Goal: Task Accomplishment & Management: Manage account settings

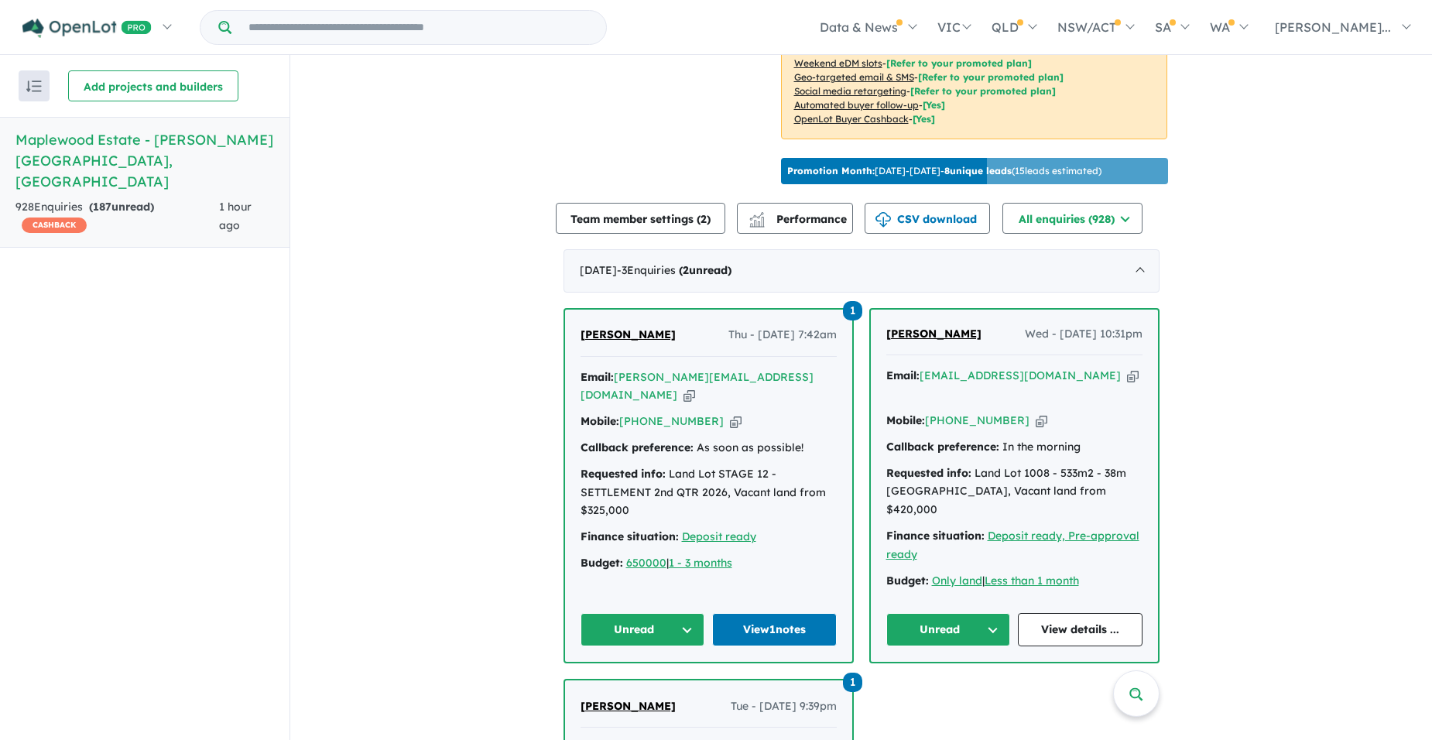
scroll to position [877, 0]
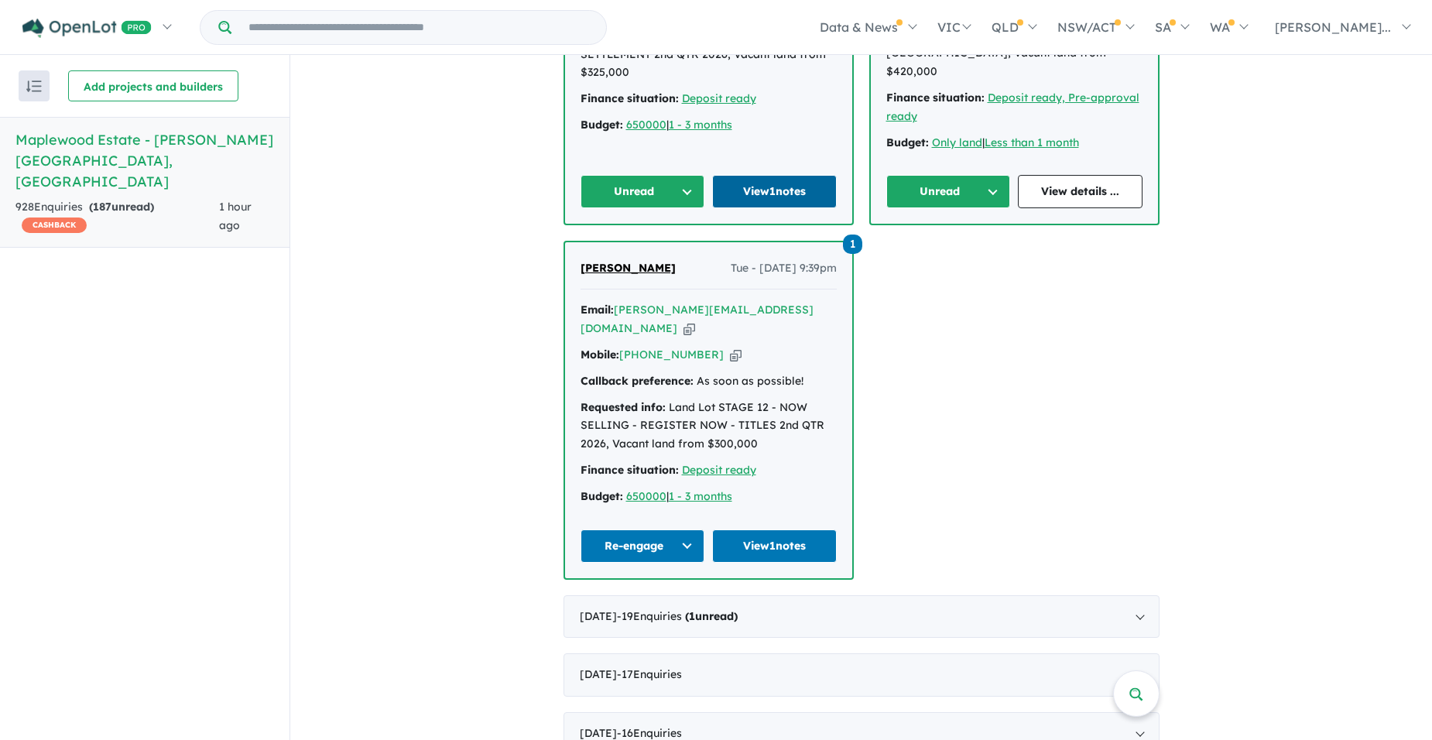
click at [764, 192] on link "View 1 notes" at bounding box center [774, 191] width 125 height 33
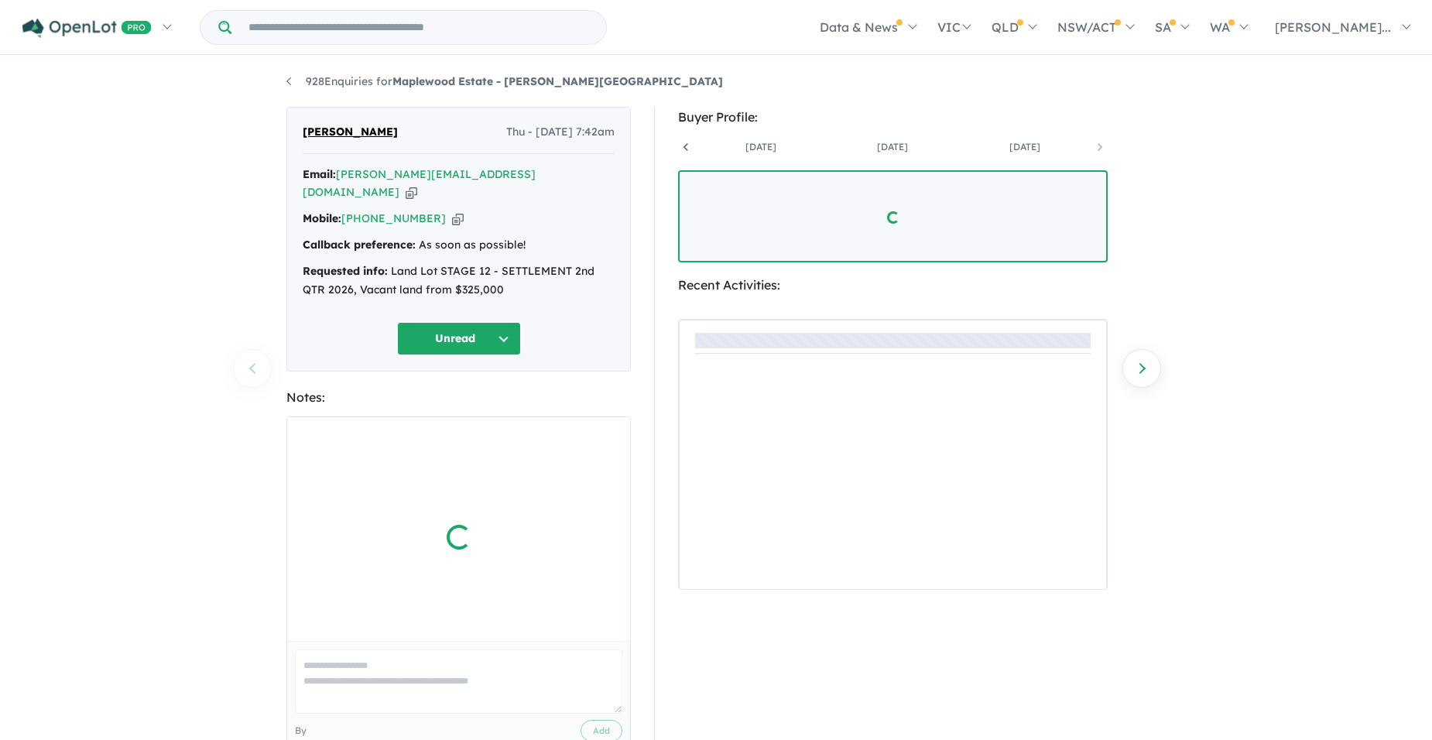
scroll to position [0, 247]
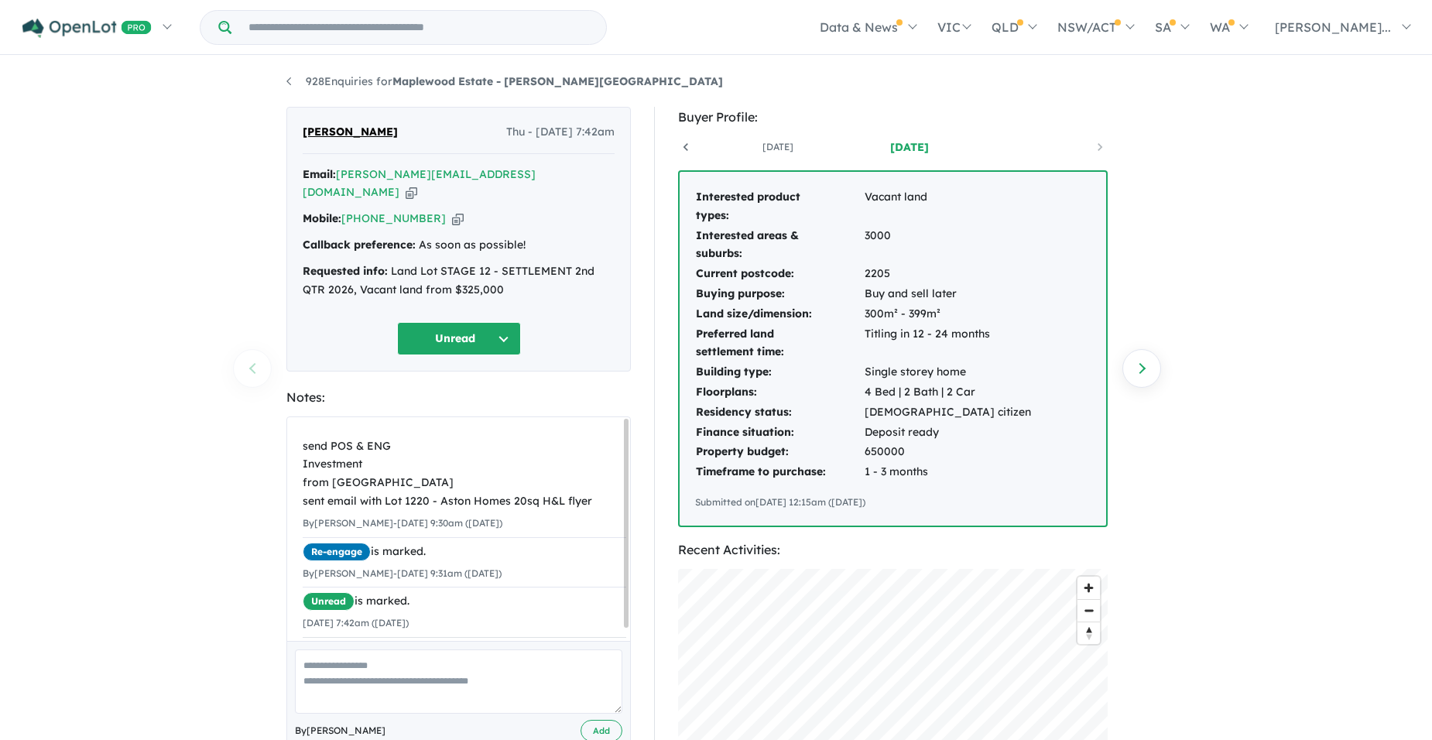
click at [493, 322] on button "Unread" at bounding box center [459, 338] width 124 height 33
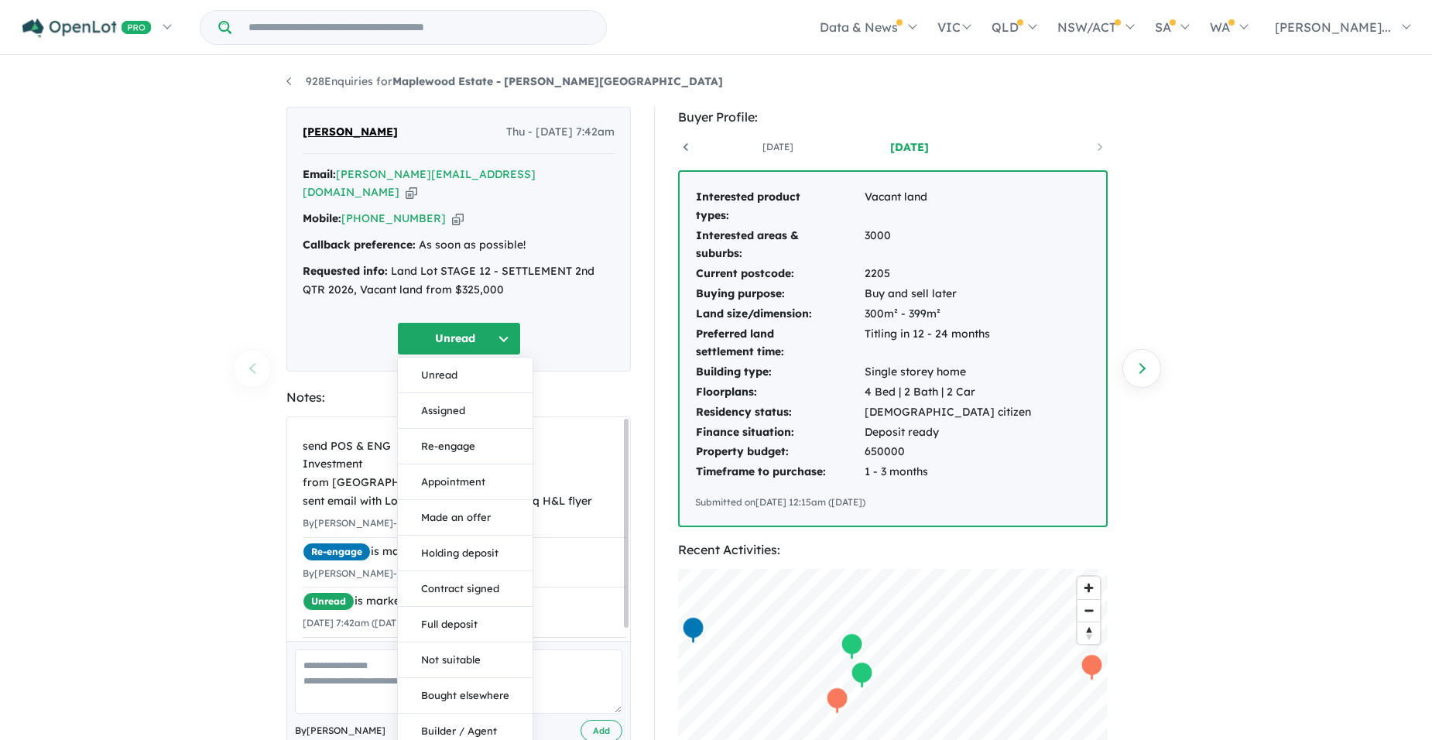
scroll to position [439, 0]
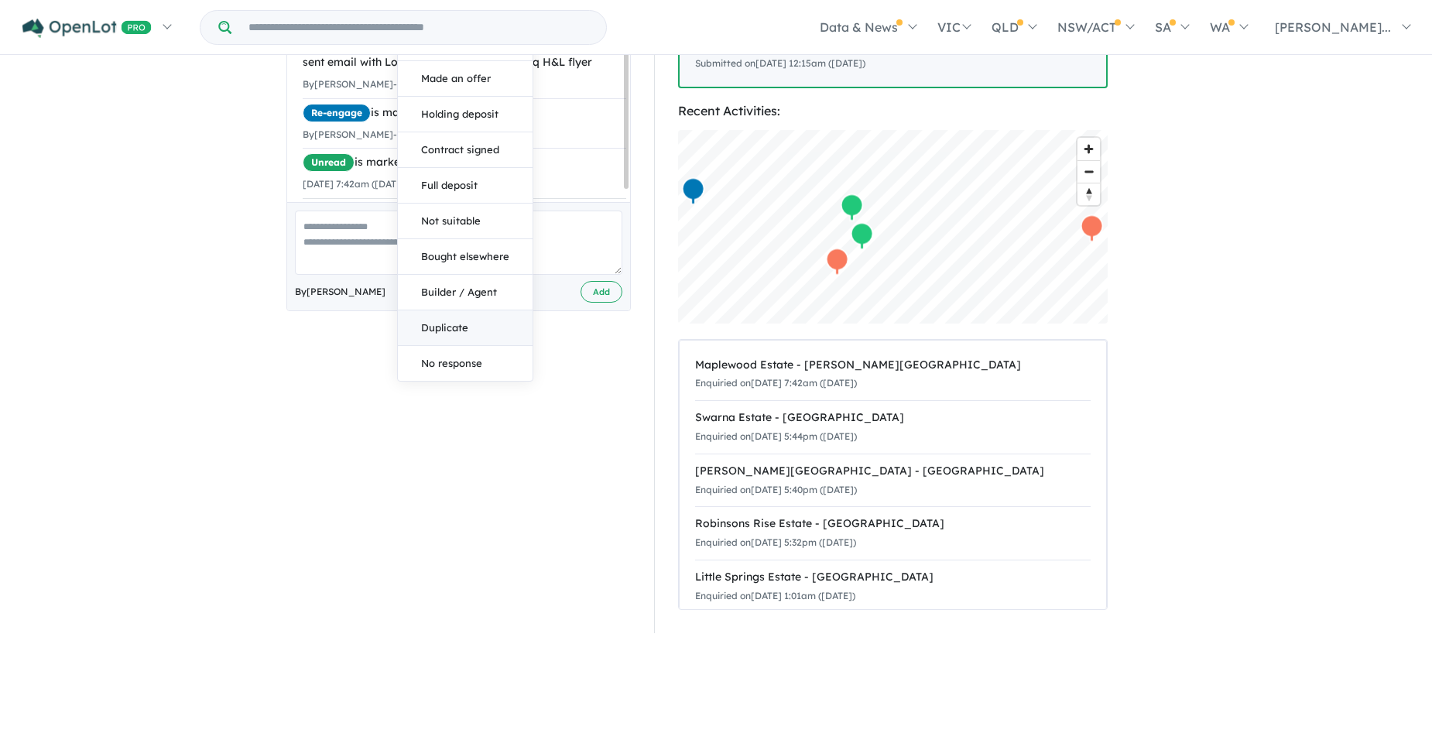
click at [457, 310] on button "Duplicate" at bounding box center [465, 328] width 135 height 36
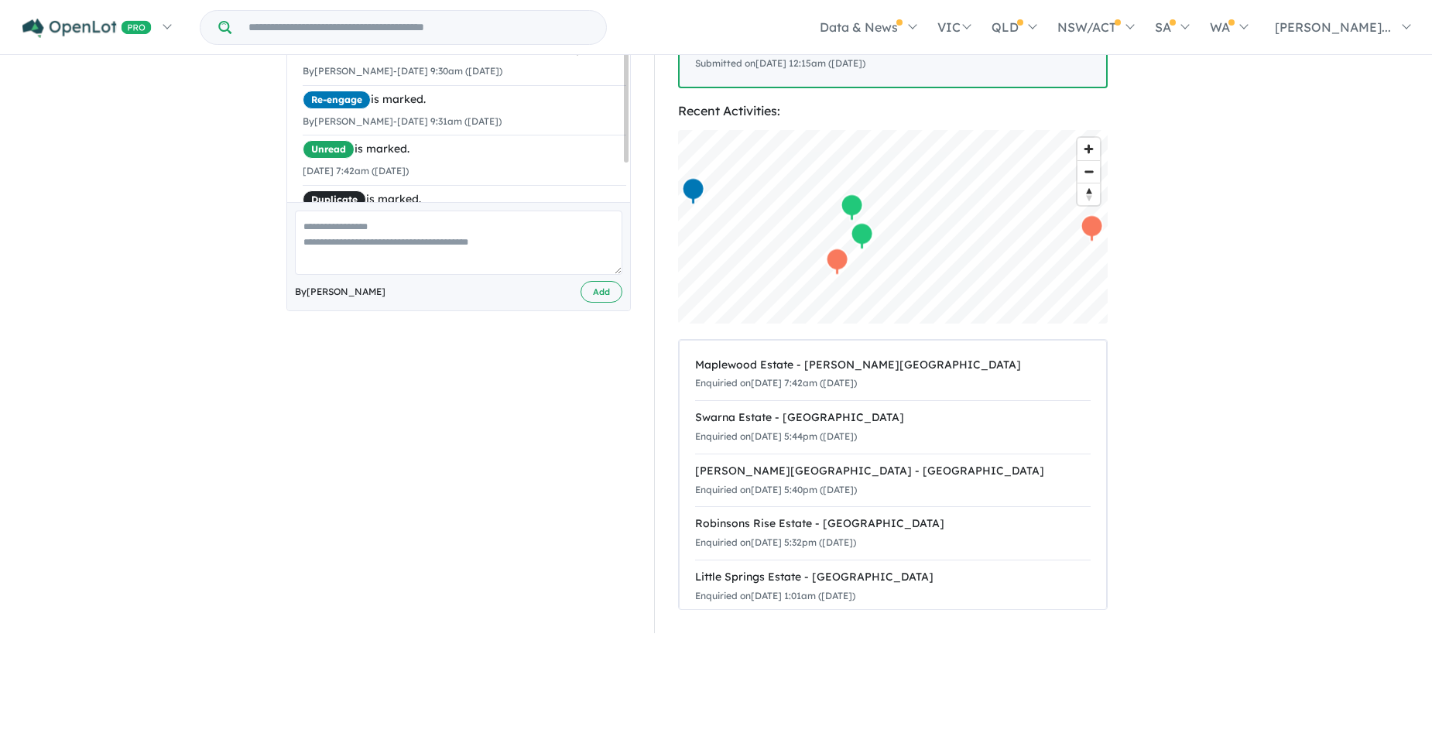
scroll to position [0, 0]
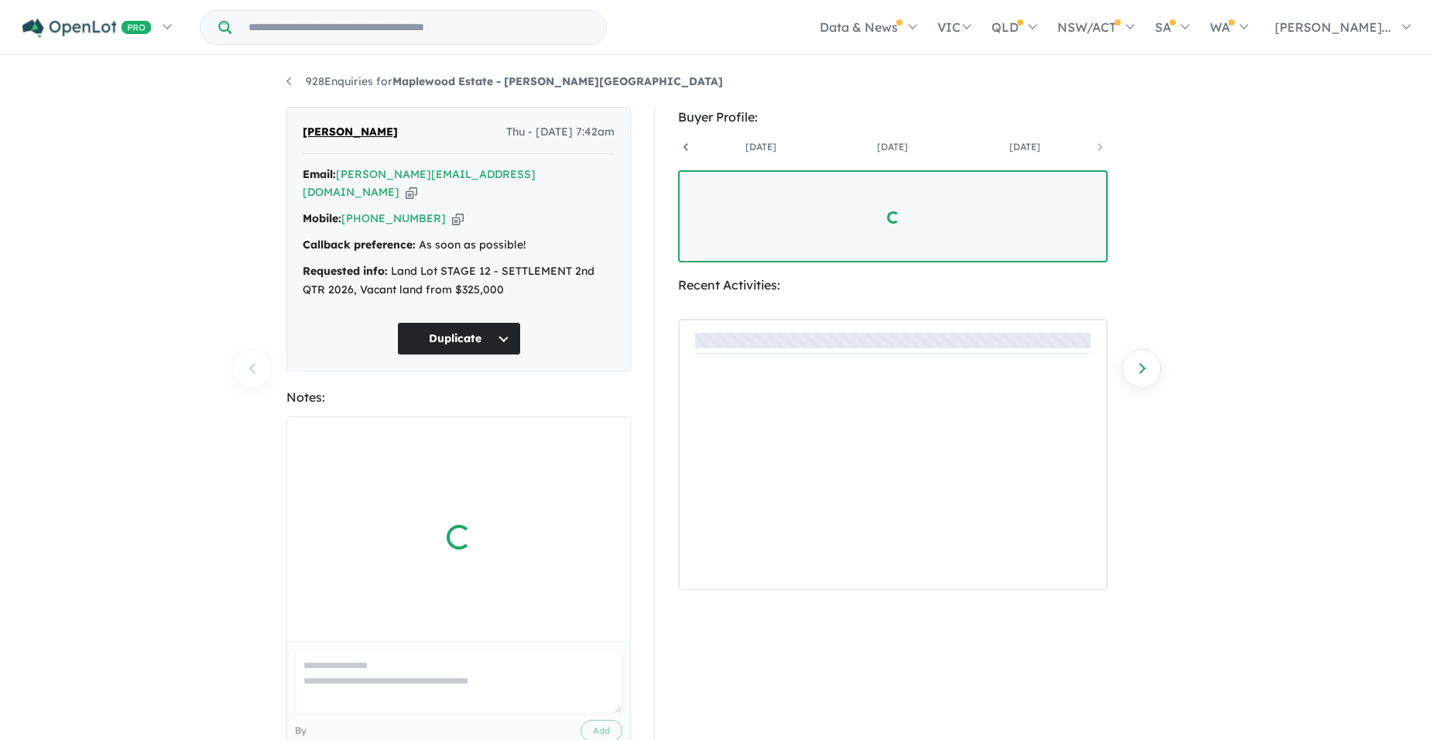
scroll to position [0, 247]
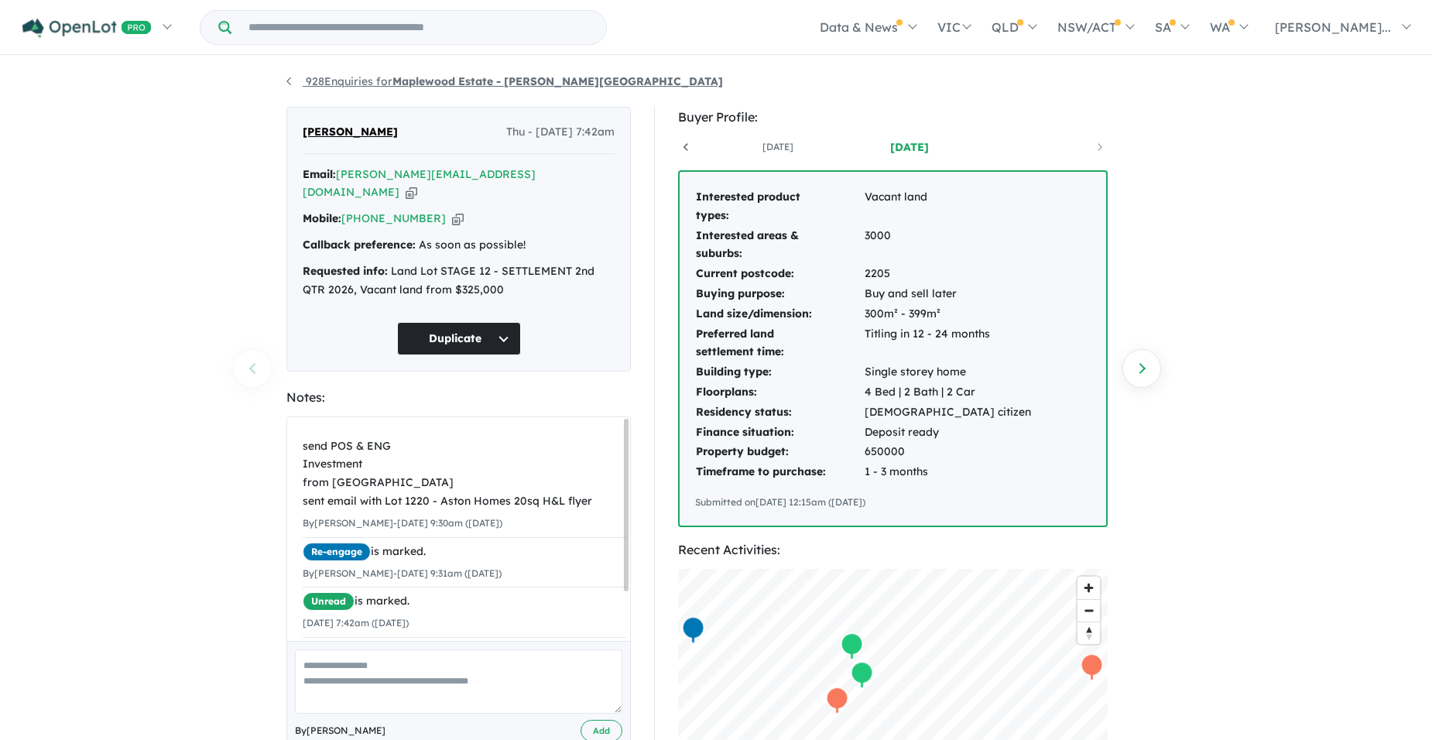
click at [467, 84] on strong "Maplewood Estate - [PERSON_NAME][GEOGRAPHIC_DATA]" at bounding box center [557, 81] width 331 height 14
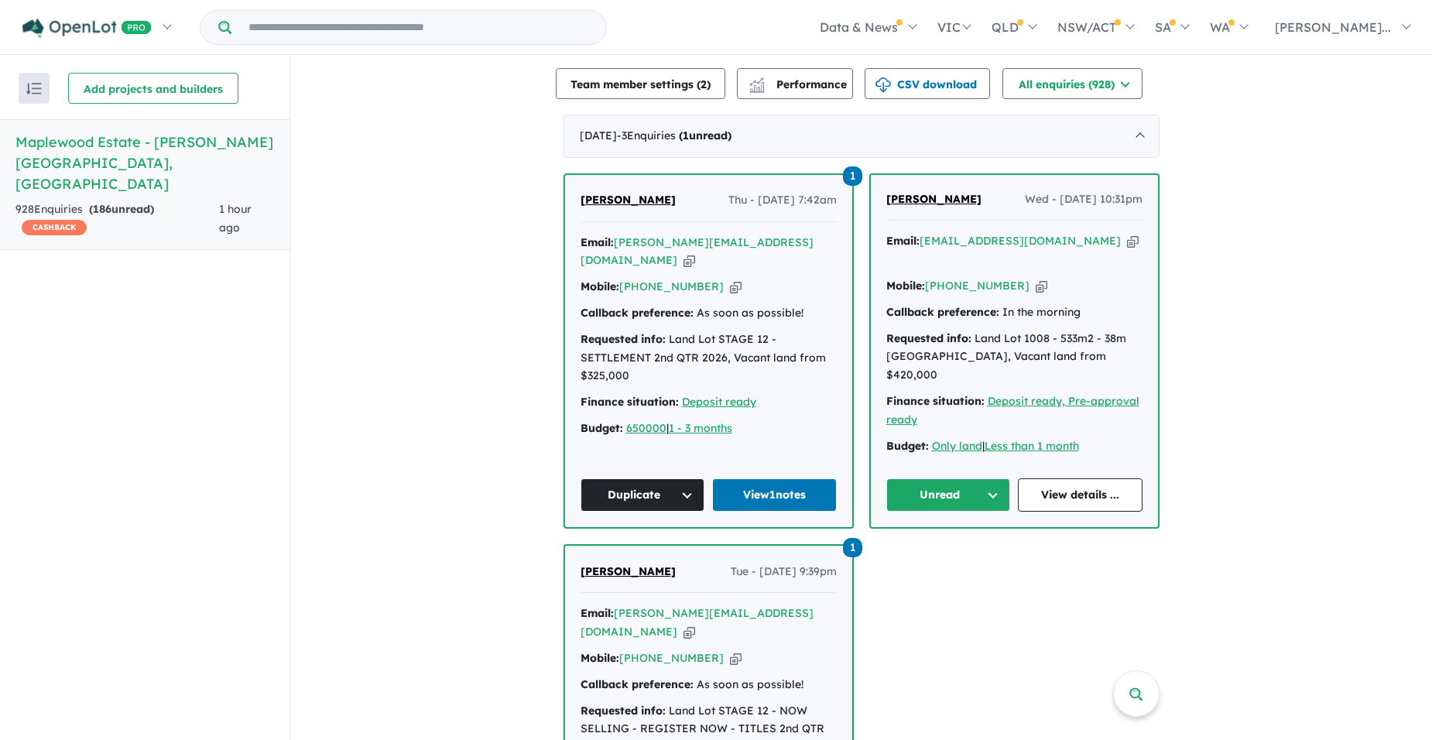
scroll to position [599, 0]
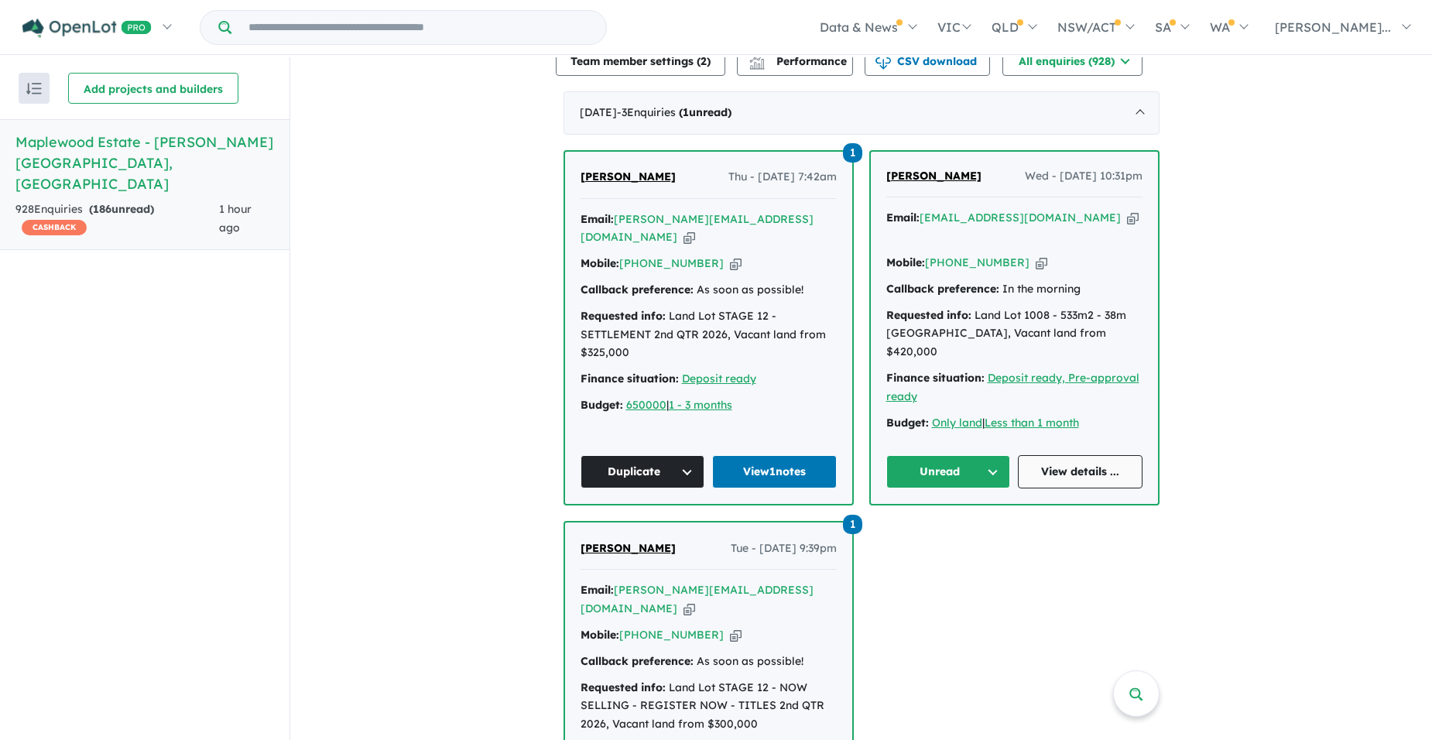
click at [1066, 477] on link "View details ..." at bounding box center [1080, 471] width 125 height 33
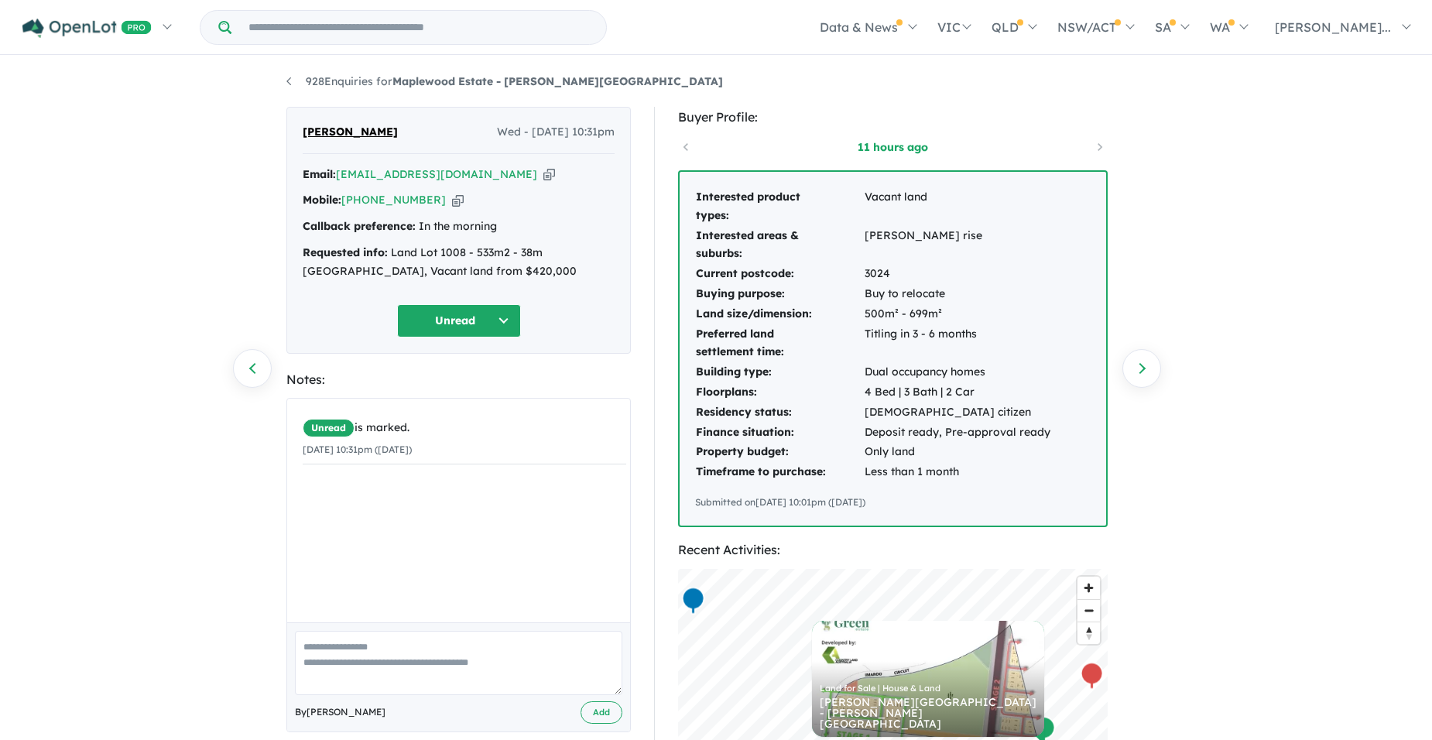
click at [464, 317] on button "Unread" at bounding box center [459, 320] width 124 height 33
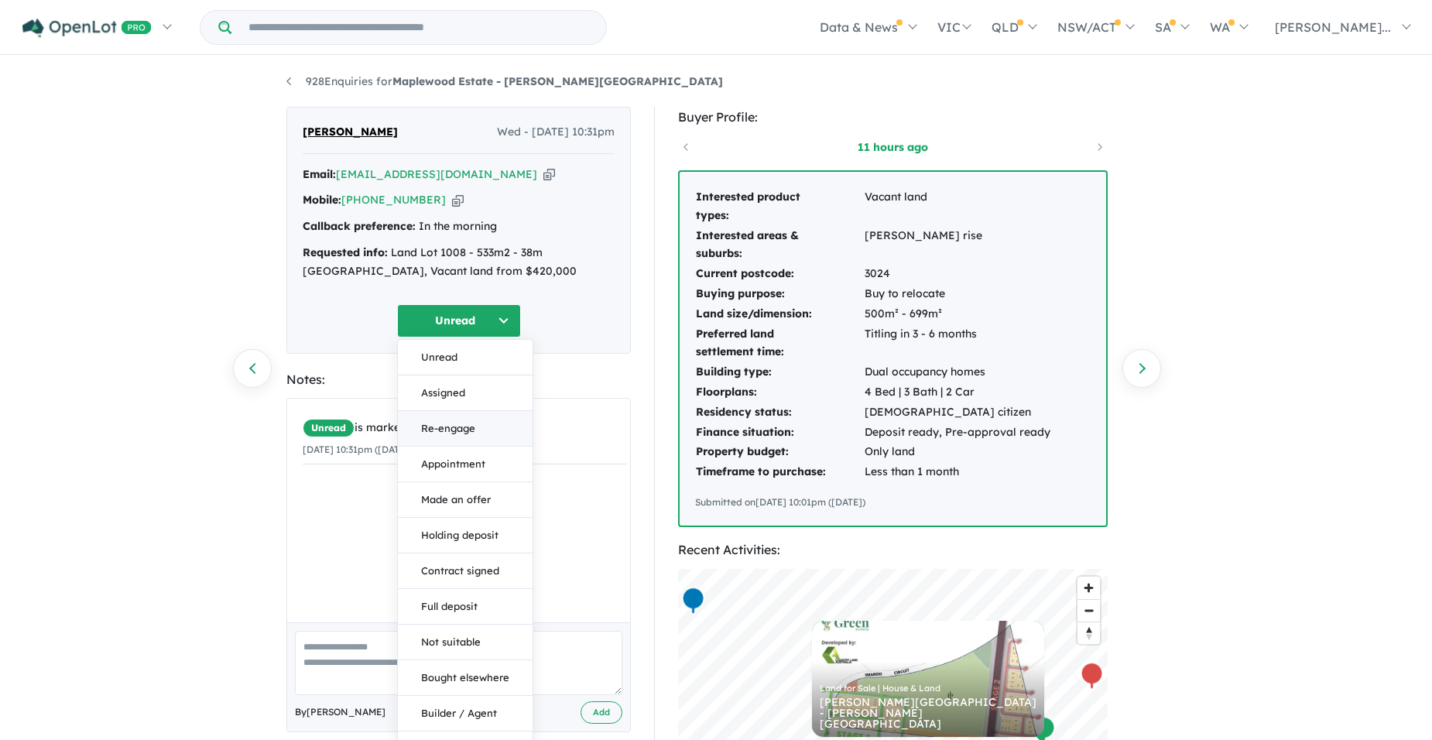
click at [444, 427] on button "Re-engage" at bounding box center [465, 429] width 135 height 36
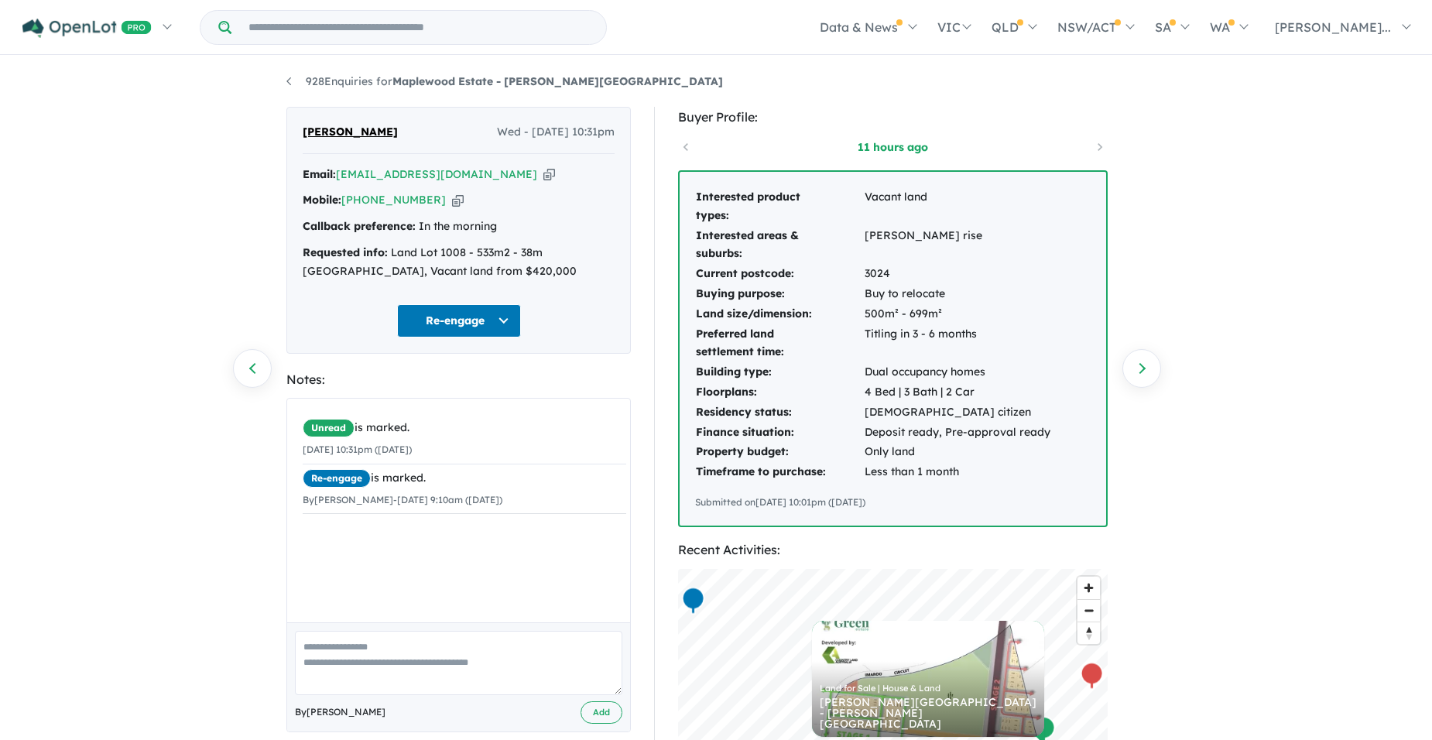
click at [355, 649] on textarea at bounding box center [458, 663] width 327 height 64
type textarea "**********"
click at [599, 711] on button "Add" at bounding box center [602, 712] width 42 height 22
click at [543, 179] on icon "button" at bounding box center [549, 174] width 12 height 16
